Goal: Task Accomplishment & Management: Use online tool/utility

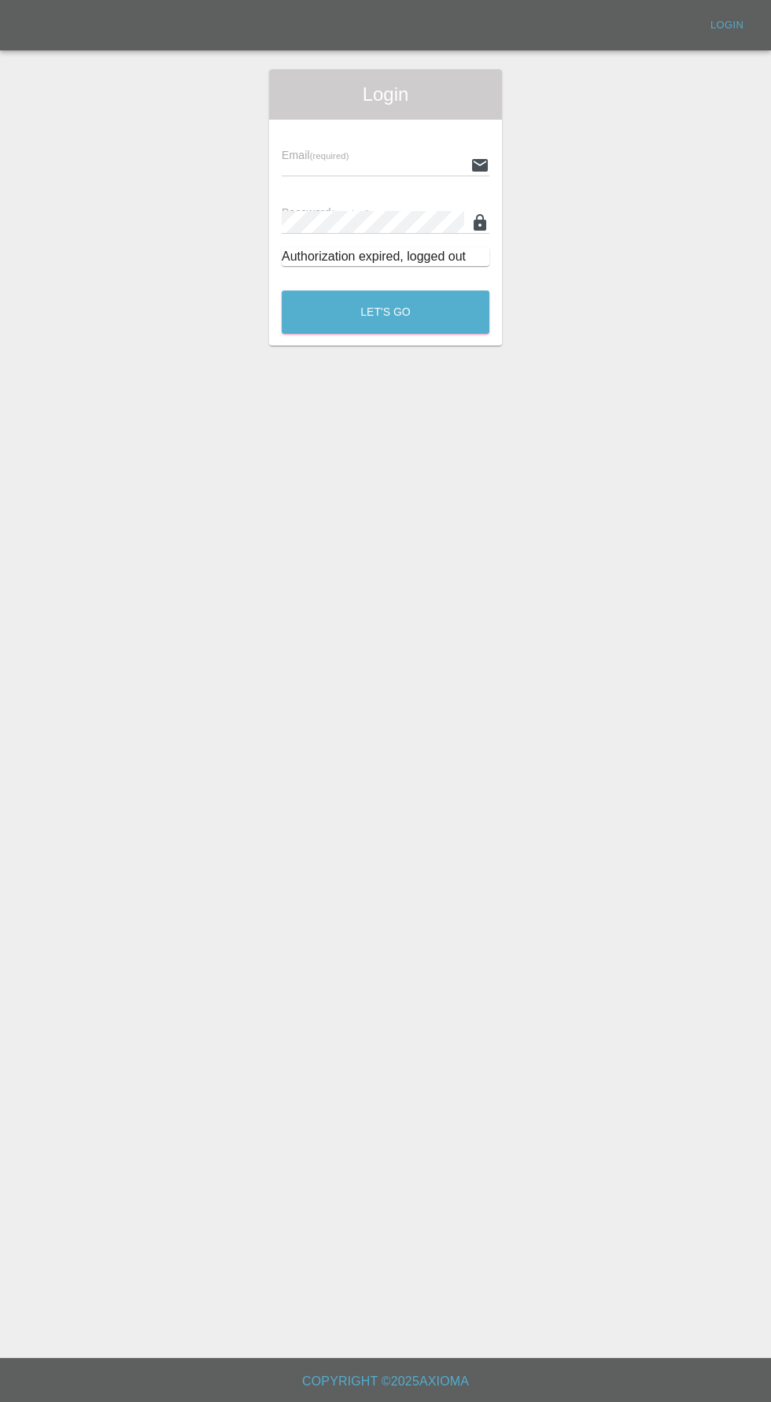
click at [379, 164] on input "text" at bounding box center [373, 164] width 183 height 23
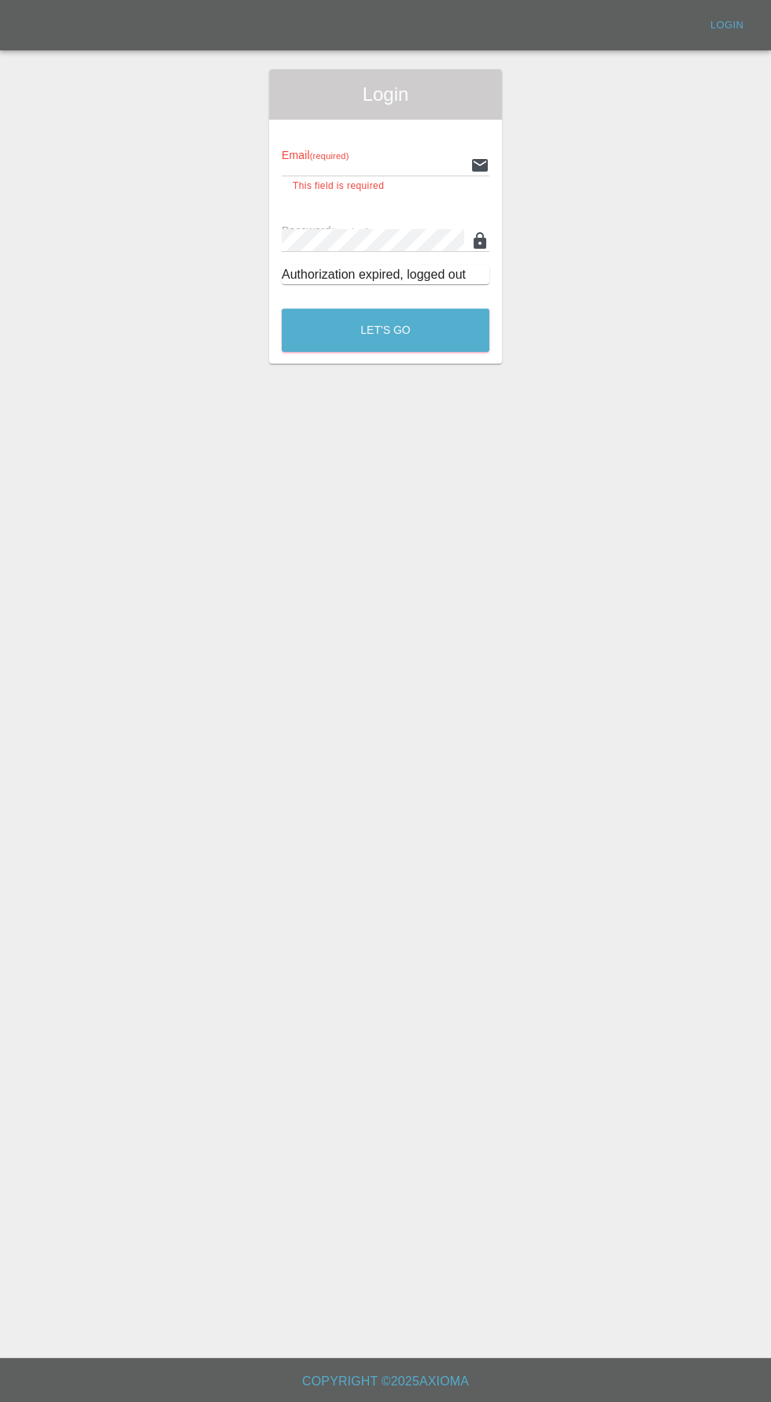
type input "[EMAIL_ADDRESS][DOMAIN_NAME]"
click at [282, 308] on button "Let's Go" at bounding box center [386, 329] width 208 height 43
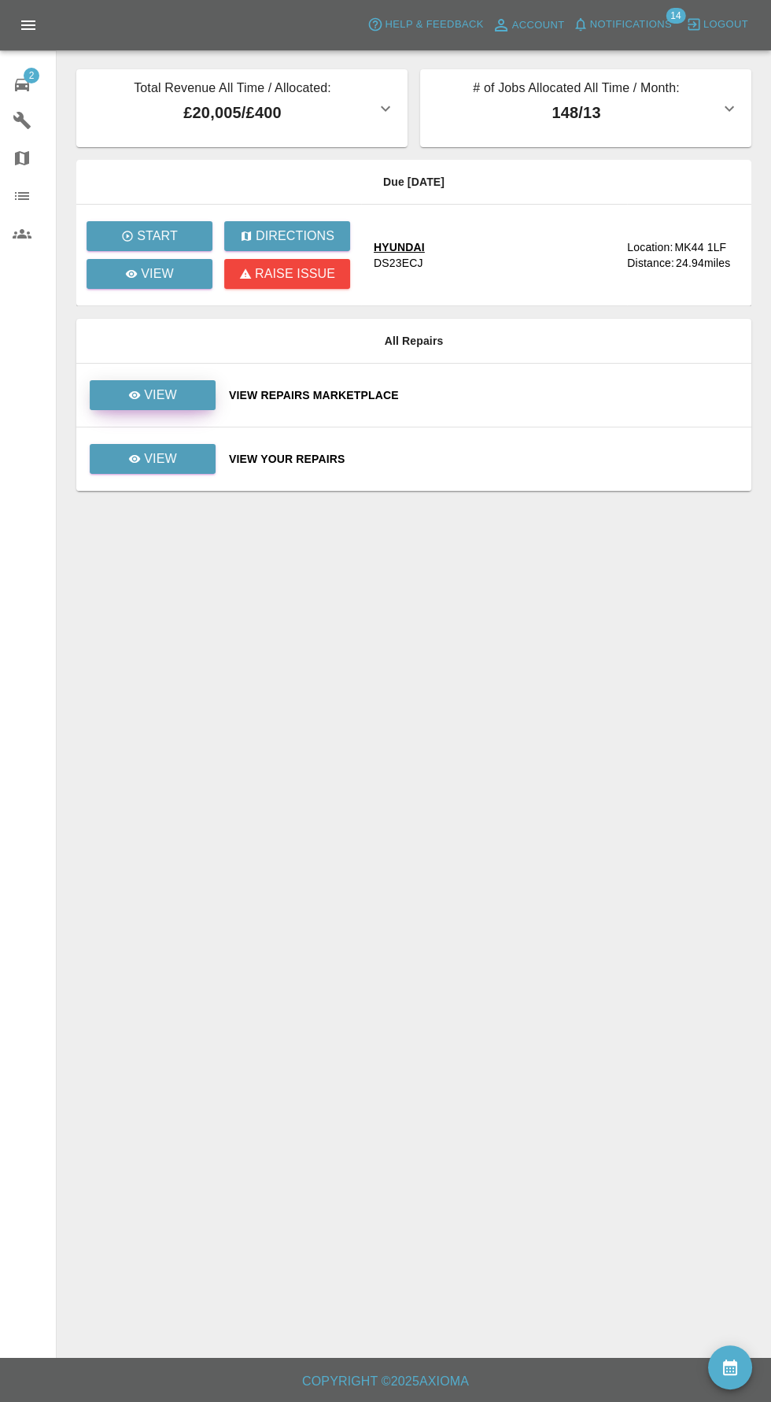
click at [135, 393] on icon at bounding box center [135, 395] width 12 height 8
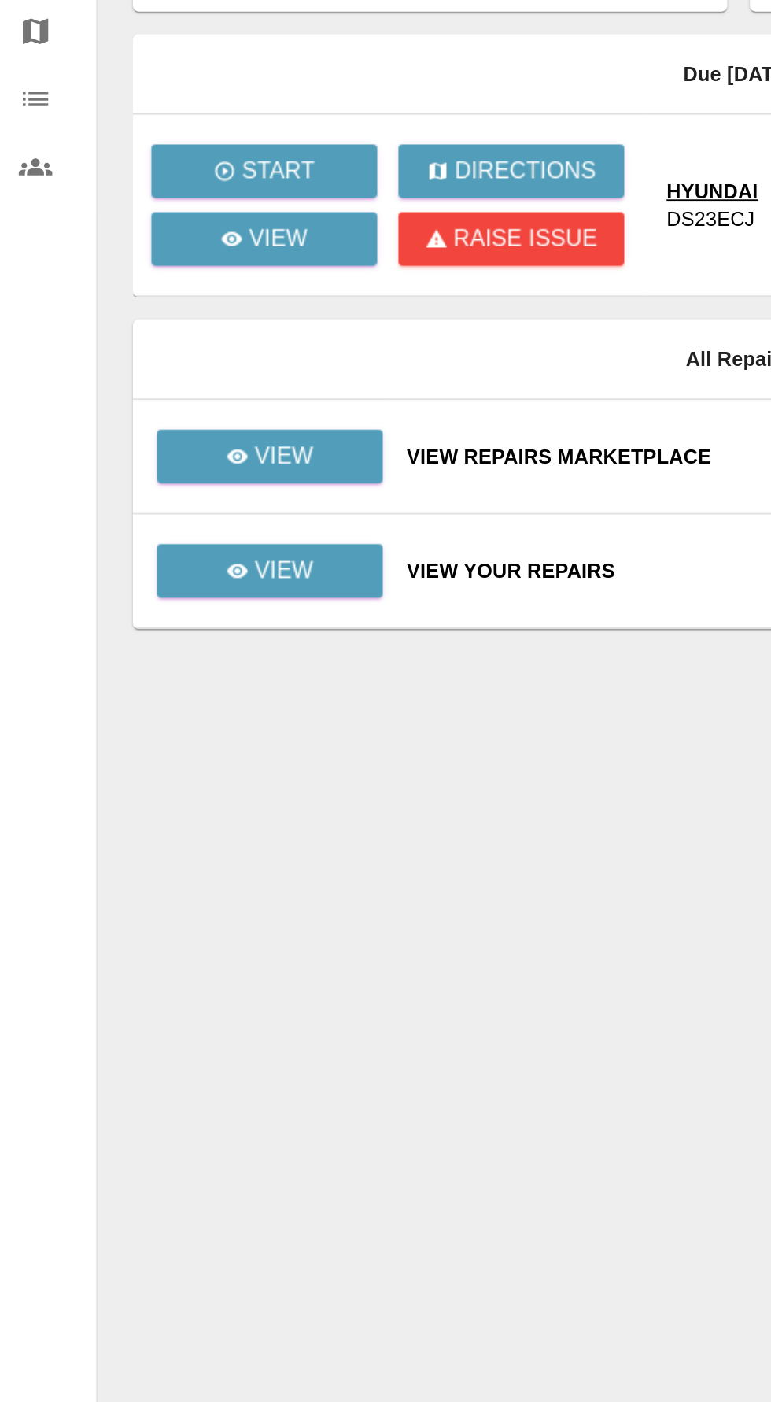
scroll to position [9, 0]
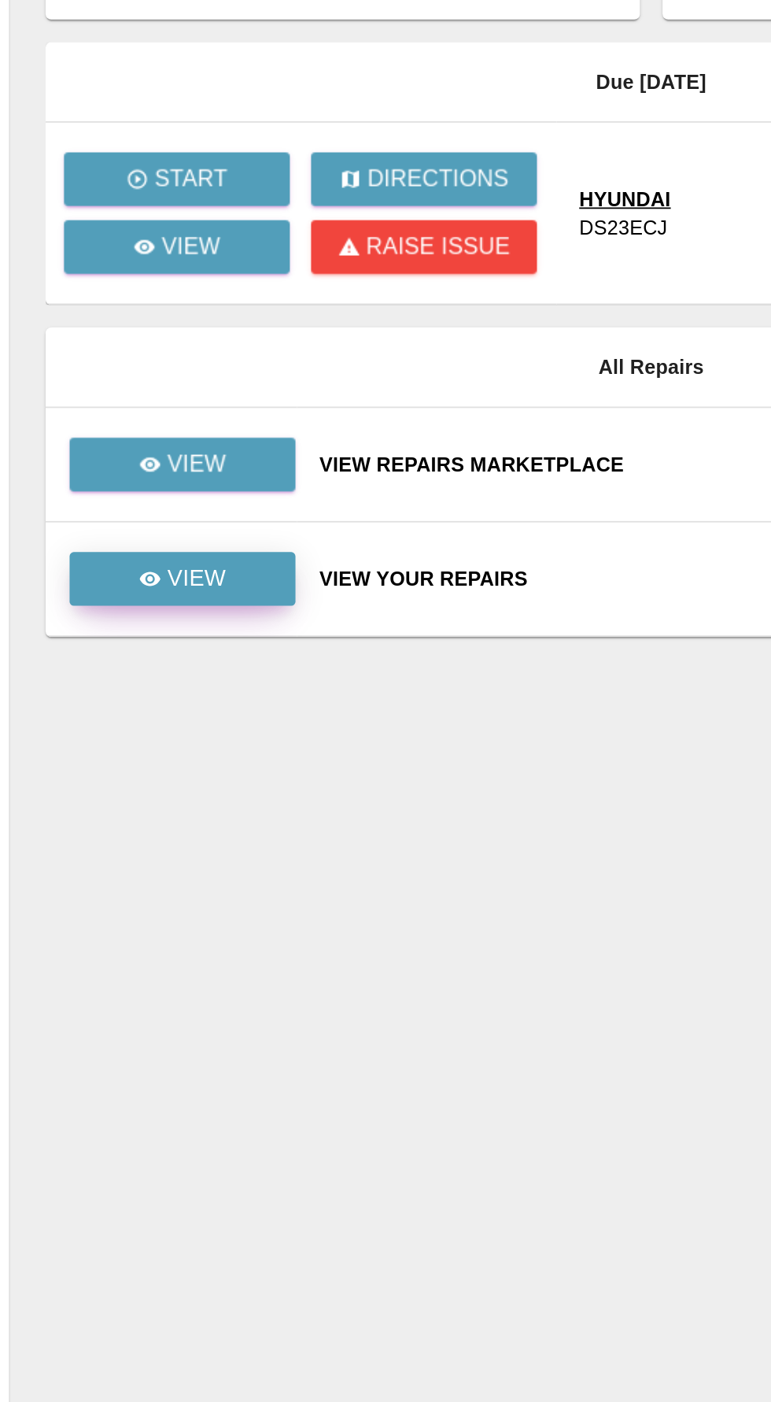
click at [173, 449] on p "View" at bounding box center [160, 458] width 33 height 19
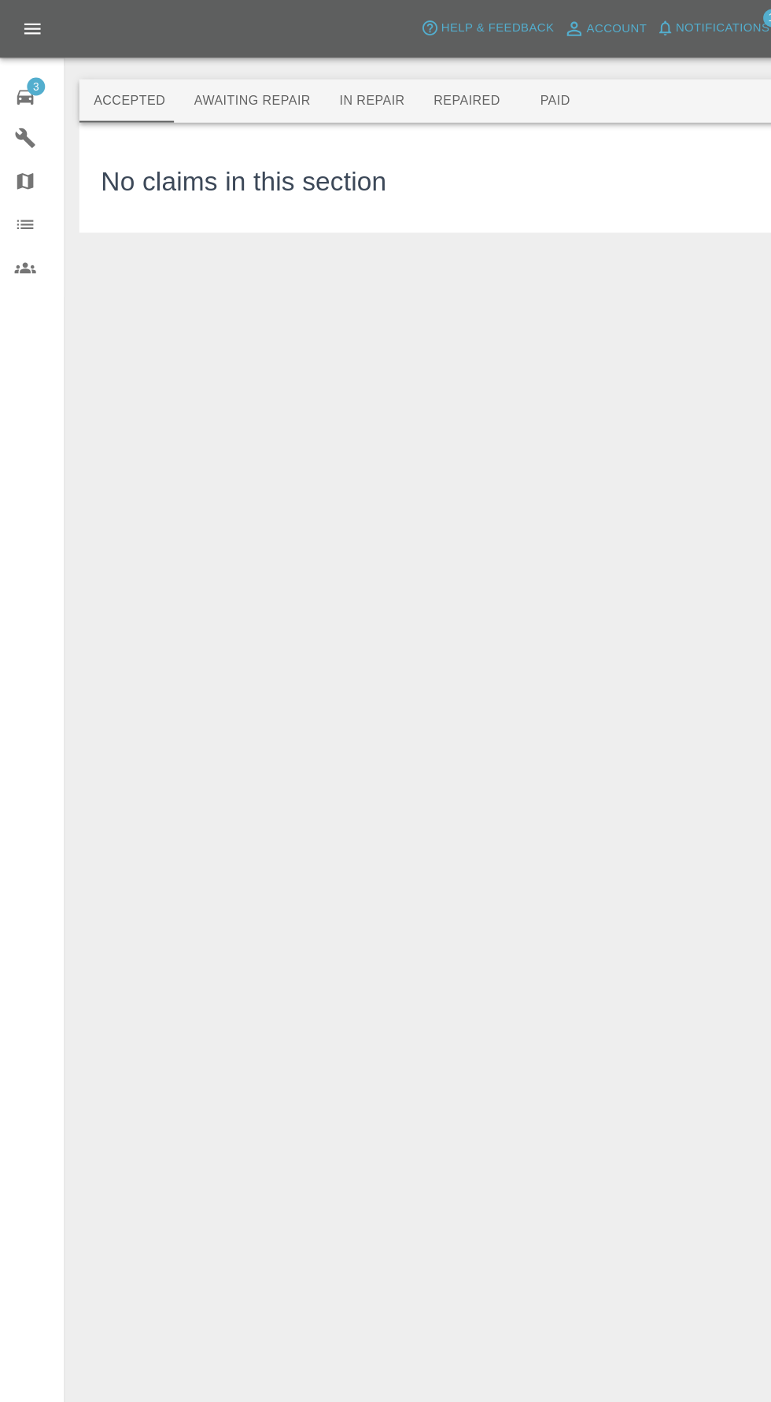
click at [220, 87] on button "Awaiting Repair" at bounding box center [220, 88] width 127 height 38
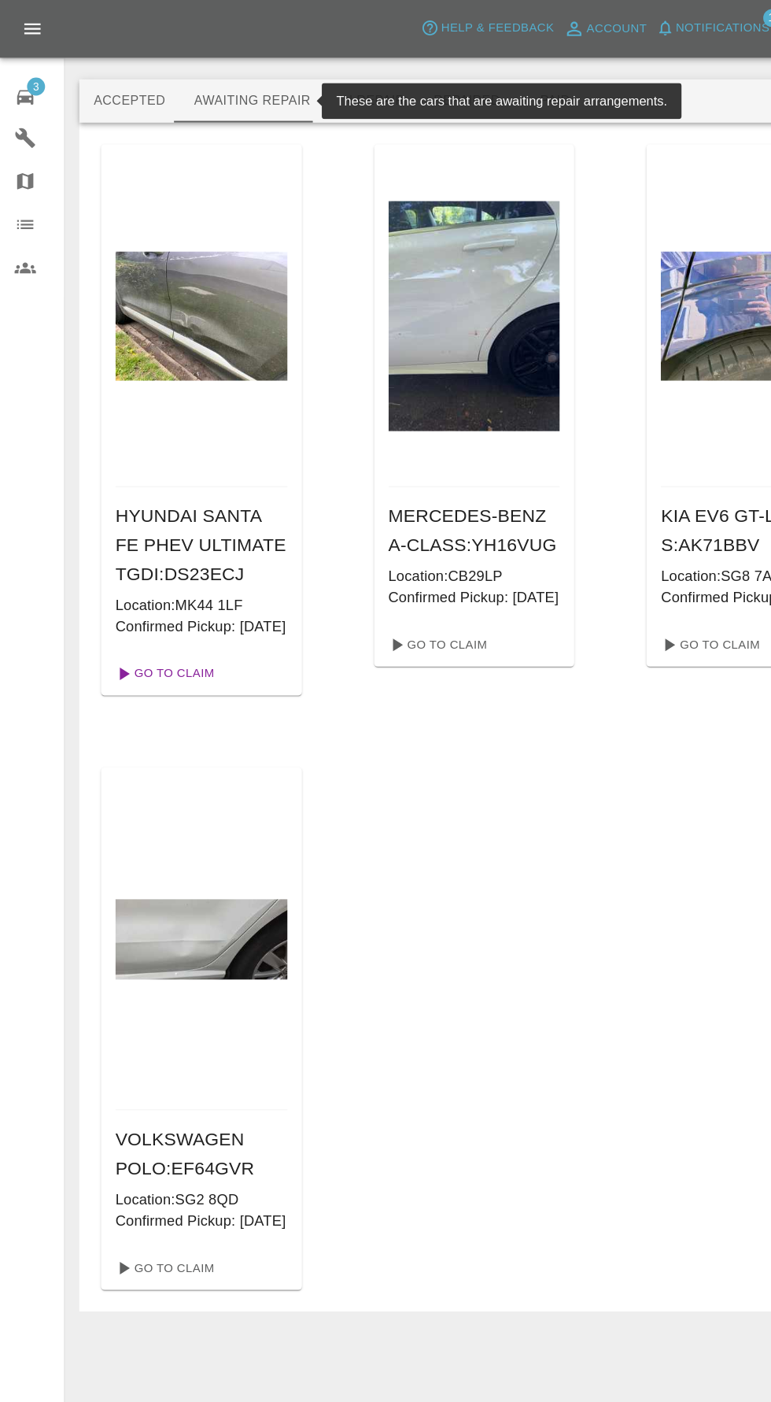
click at [131, 600] on link "Go To Claim" at bounding box center [142, 587] width 97 height 25
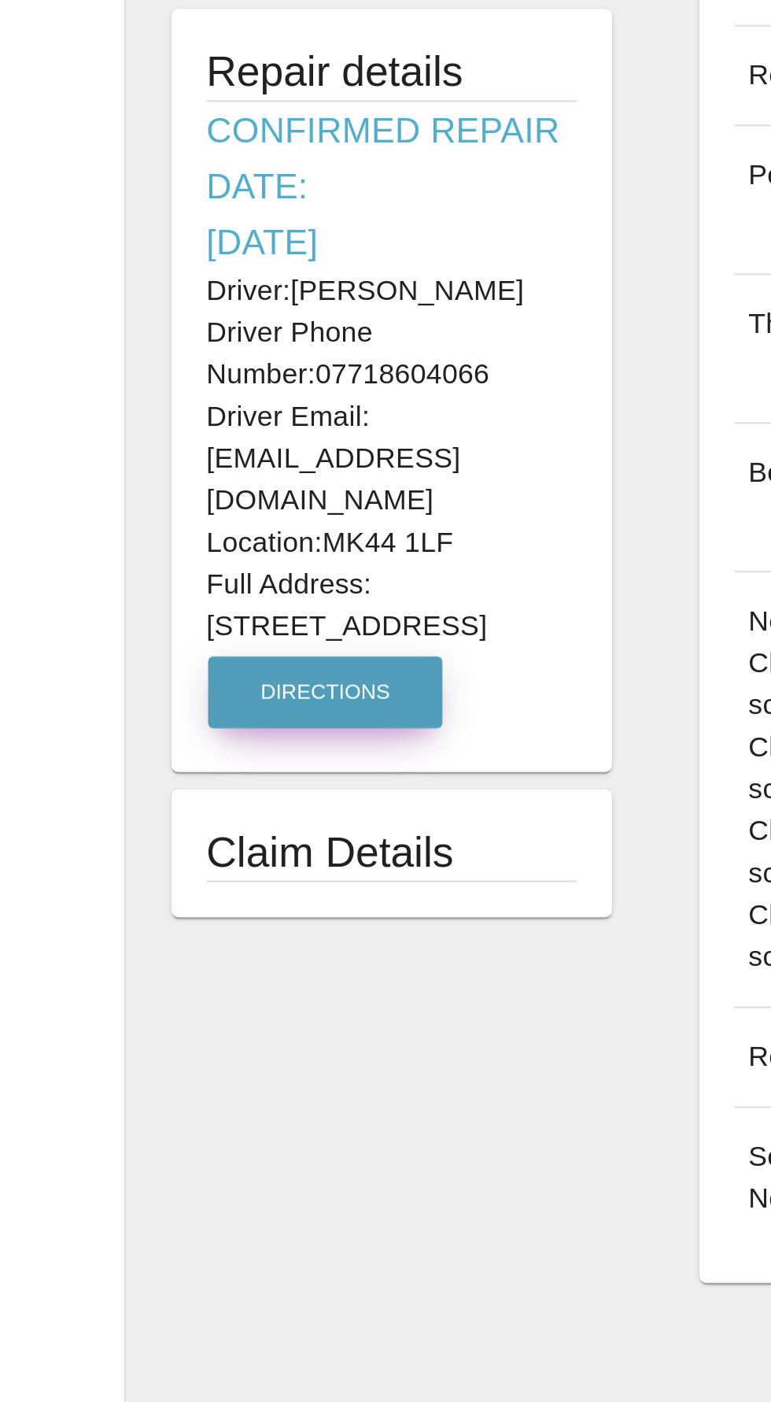
click at [141, 889] on button "Directions" at bounding box center [146, 905] width 105 height 32
